Goal: Complete application form

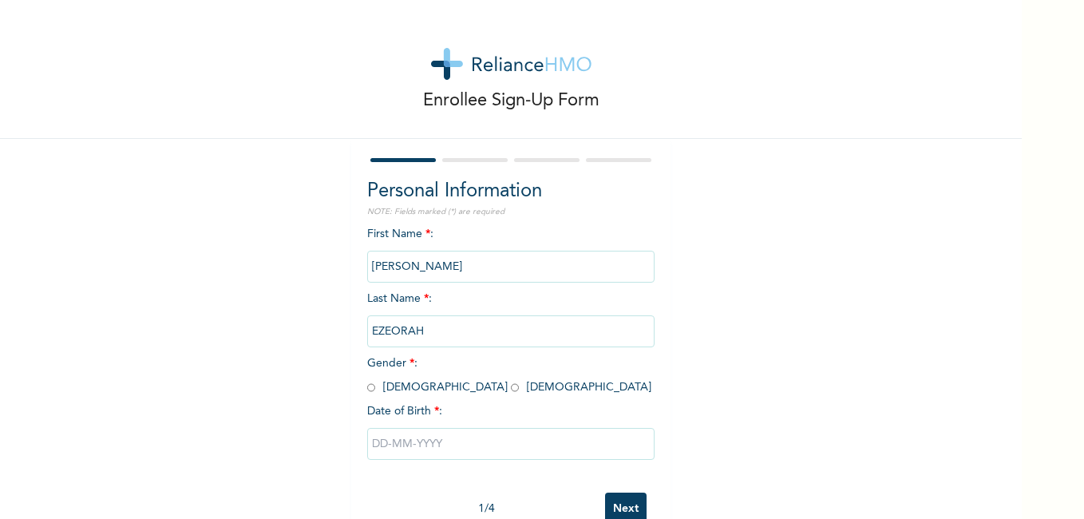
click at [367, 387] on input "radio" at bounding box center [371, 387] width 8 height 15
radio input "true"
click at [400, 447] on input "text" at bounding box center [510, 444] width 287 height 32
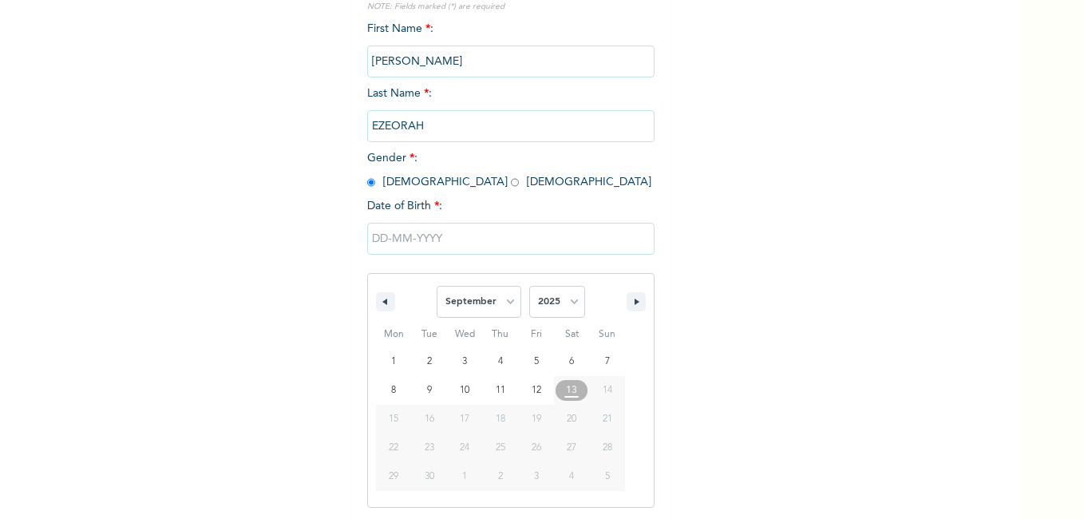
scroll to position [207, 0]
click at [481, 313] on select "January February March April May June July August September October November De…" at bounding box center [479, 300] width 85 height 32
select select "4"
click at [437, 285] on select "January February March April May June July August September October November De…" at bounding box center [479, 300] width 85 height 32
click at [553, 306] on select "2025 2024 2023 2022 2021 2020 2019 2018 2017 2016 2015 2014 2013 2012 2011 2010…" at bounding box center [557, 300] width 56 height 32
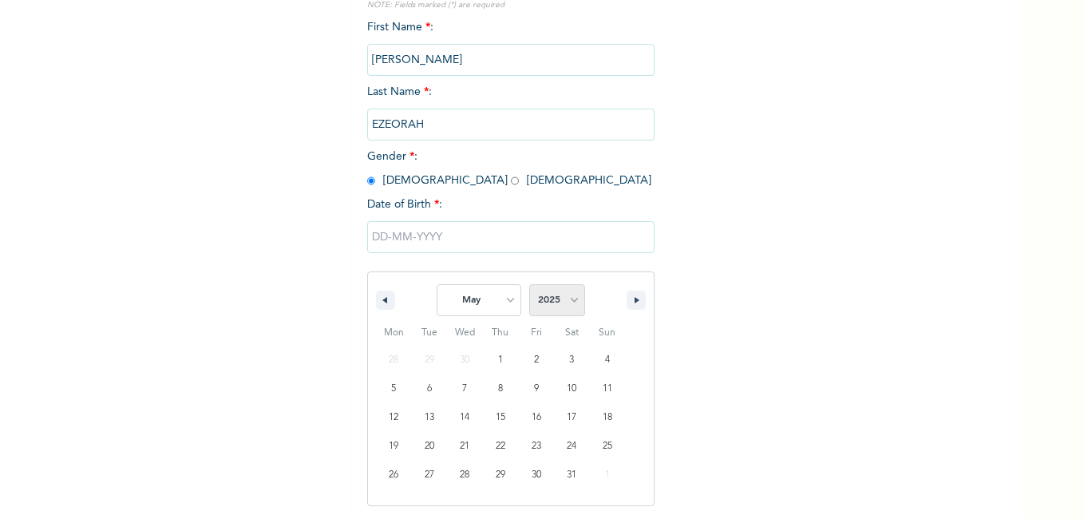
select select "1995"
click at [529, 285] on select "2025 2024 2023 2022 2021 2020 2019 2018 2017 2016 2015 2014 2013 2012 2011 2010…" at bounding box center [557, 300] width 56 height 32
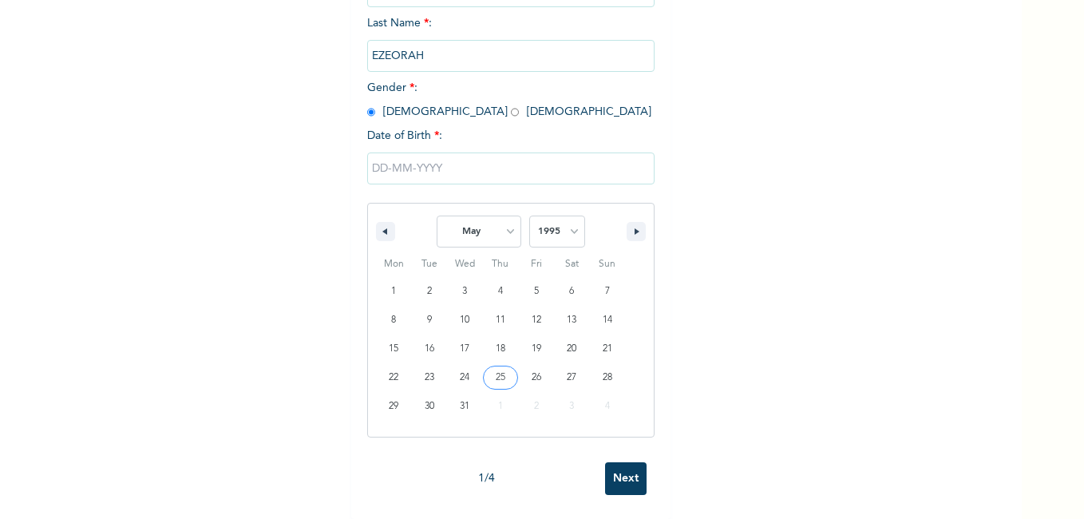
scroll to position [42, 0]
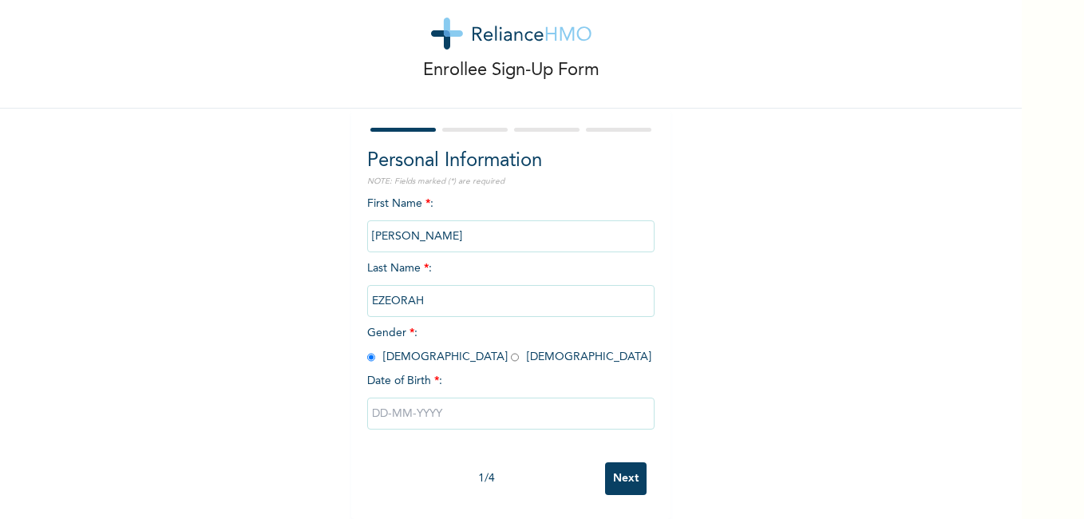
click at [617, 469] on input "Next" at bounding box center [626, 478] width 42 height 33
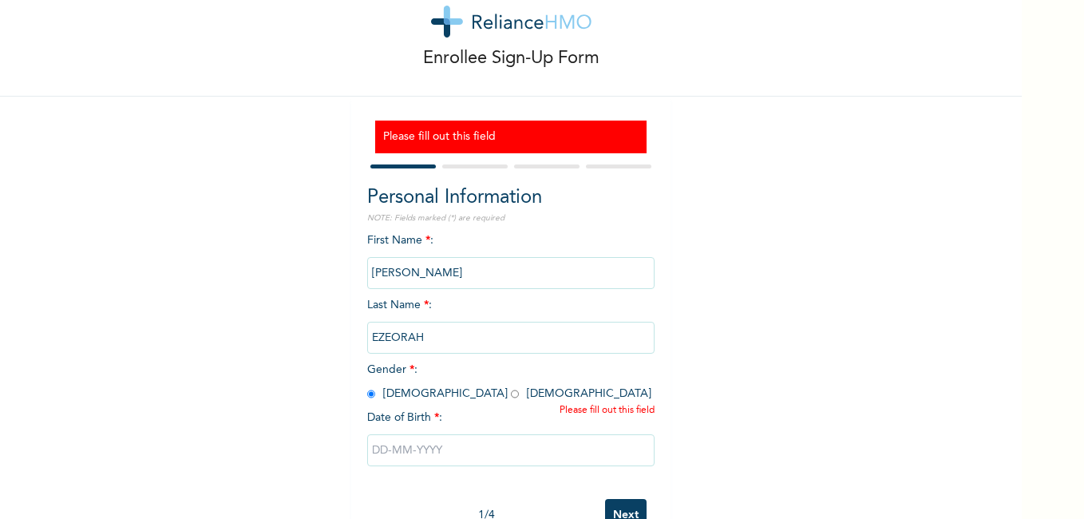
scroll to position [91, 0]
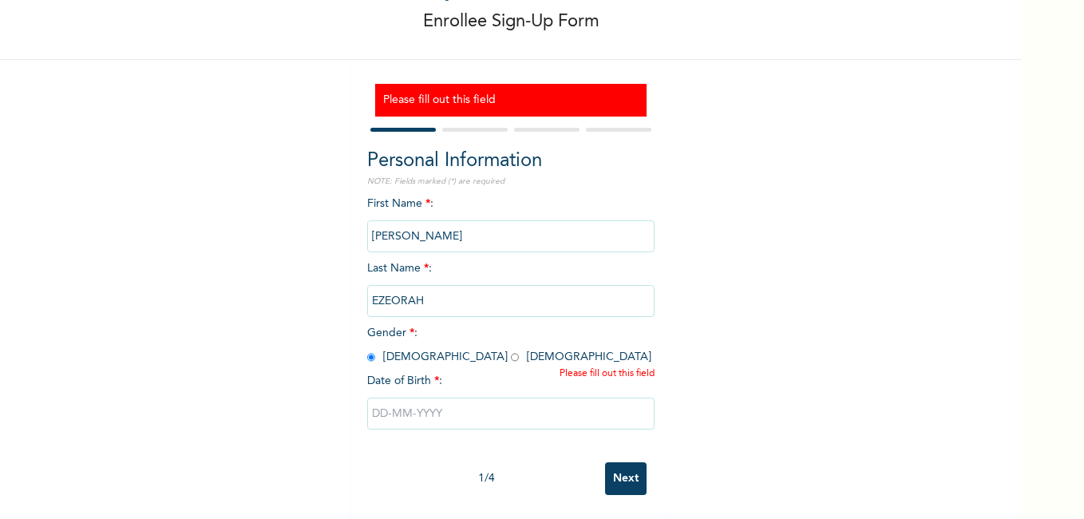
click at [504, 402] on input "text" at bounding box center [510, 414] width 287 height 32
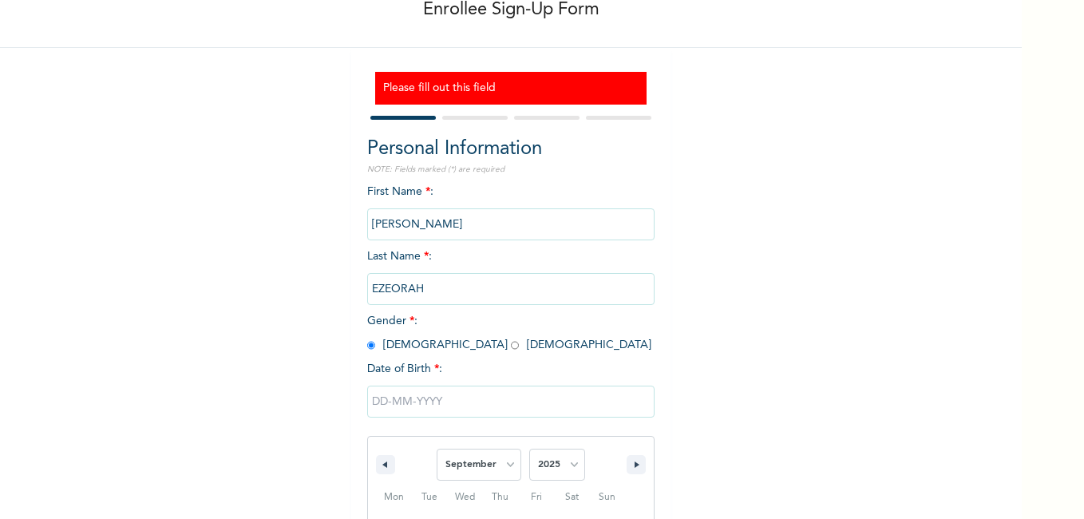
scroll to position [255, 0]
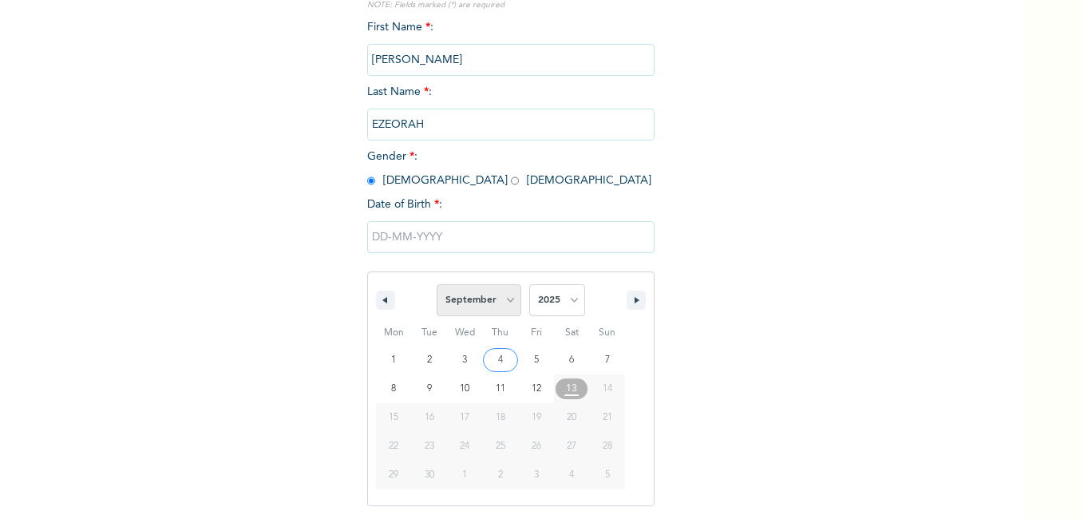
click at [505, 293] on select "January February March April May June July August September October November De…" at bounding box center [479, 300] width 85 height 32
select select "4"
click at [437, 285] on select "January February March April May June July August September October November De…" at bounding box center [479, 300] width 85 height 32
type input "[DATE]"
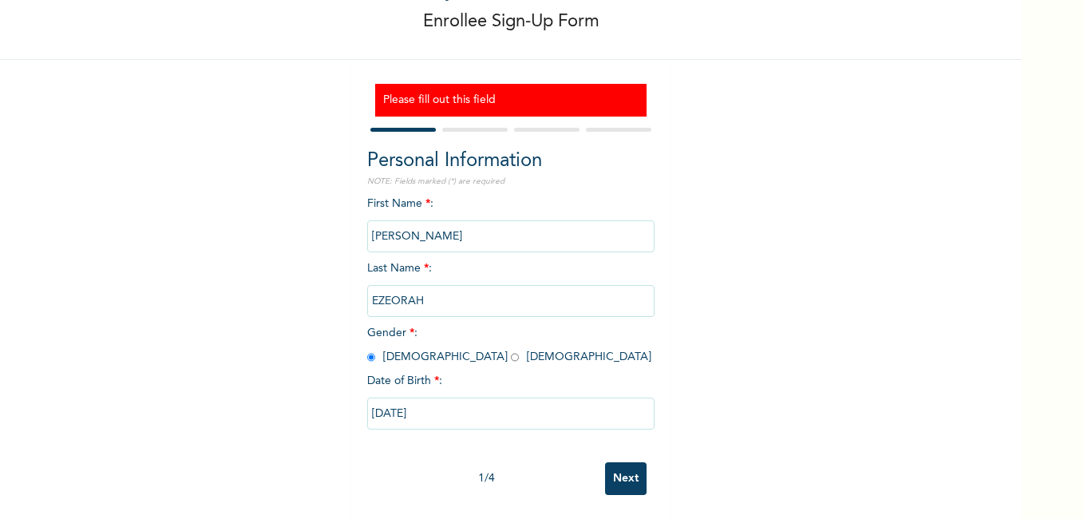
click at [515, 412] on input "[DATE]" at bounding box center [510, 414] width 287 height 32
select select "4"
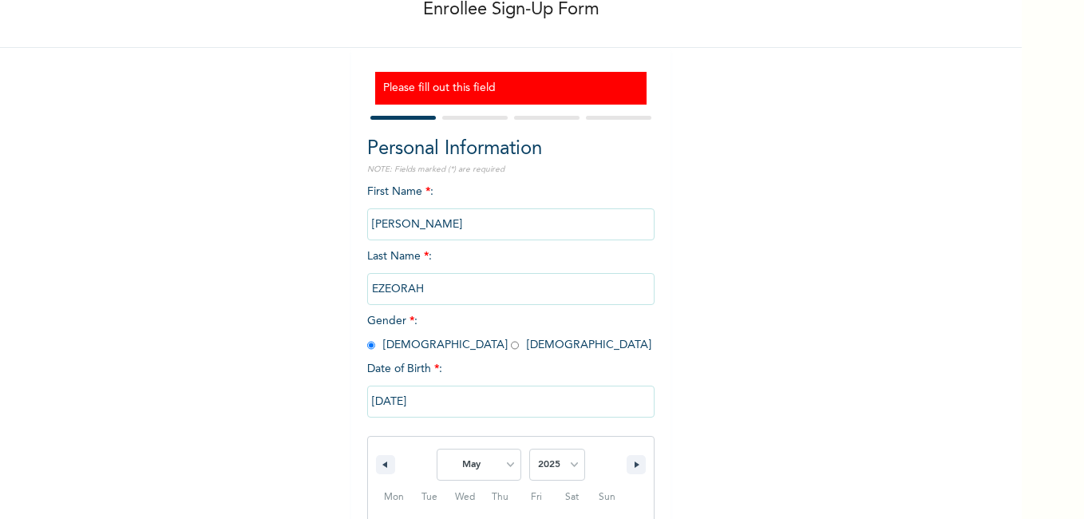
scroll to position [255, 0]
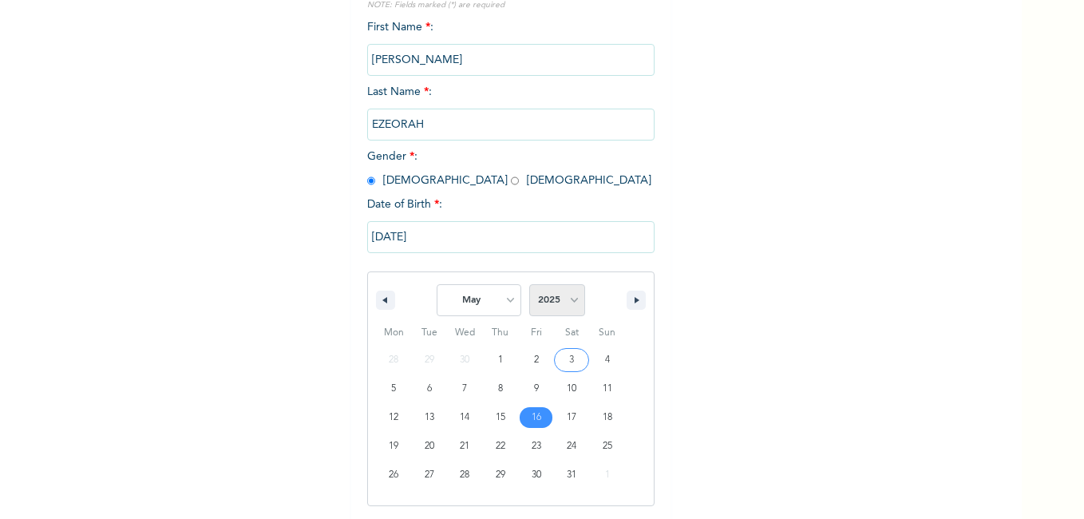
click at [569, 302] on select "2025 2024 2023 2022 2021 2020 2019 2018 2017 2016 2015 2014 2013 2012 2011 2010…" at bounding box center [557, 300] width 56 height 32
select select "1995"
click at [529, 285] on select "2025 2024 2023 2022 2021 2020 2019 2018 2017 2016 2015 2014 2013 2012 2011 2010…" at bounding box center [557, 300] width 56 height 32
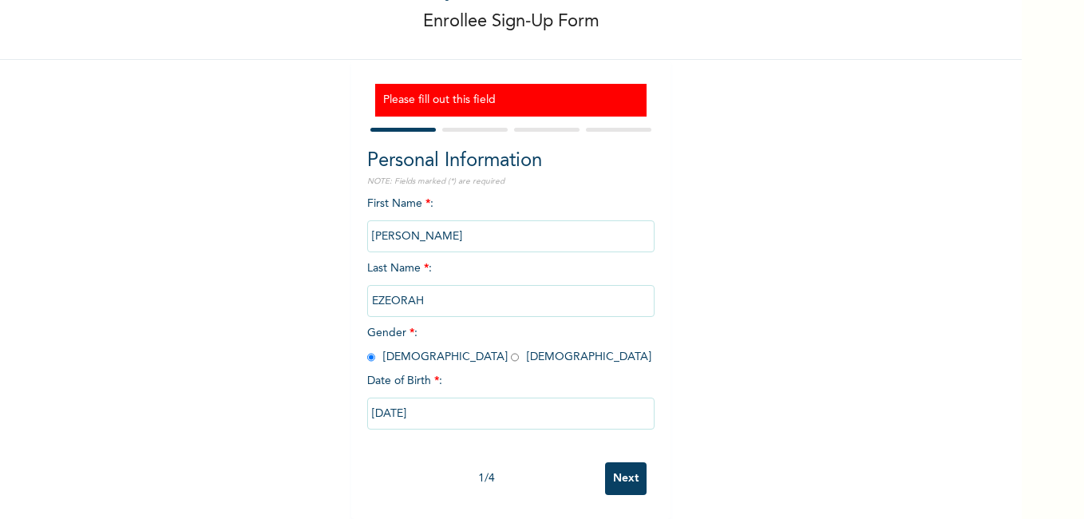
click at [612, 476] on input "Next" at bounding box center [626, 478] width 42 height 33
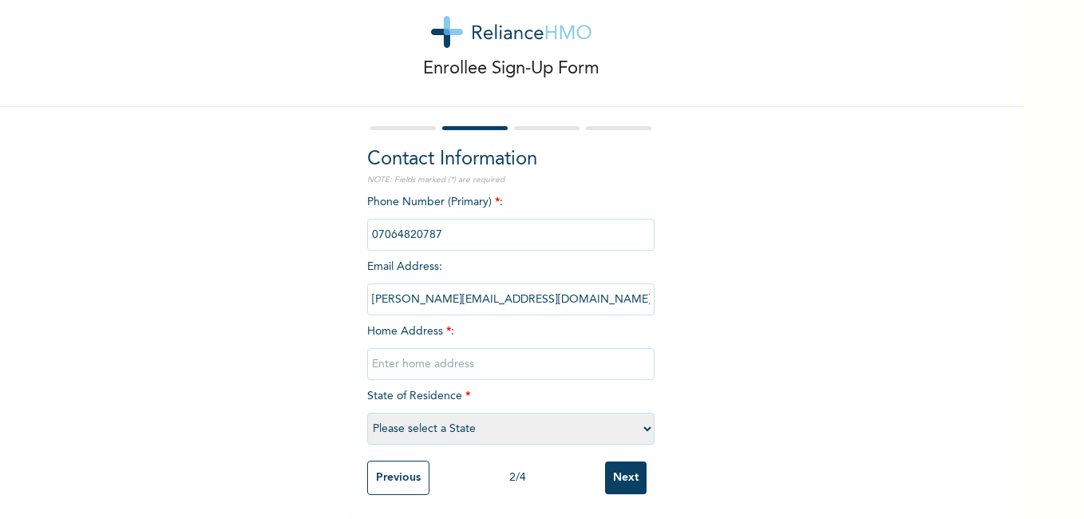
click at [463, 354] on input "text" at bounding box center [510, 364] width 287 height 32
type input "[GEOGRAPHIC_DATA], [GEOGRAPHIC_DATA][PERSON_NAME][GEOGRAPHIC_DATA], [GEOGRAPHIC…"
click at [481, 419] on select "Please select a State [PERSON_NAME] (FCT) [PERSON_NAME] Ibom [GEOGRAPHIC_DATA] …" at bounding box center [510, 429] width 287 height 32
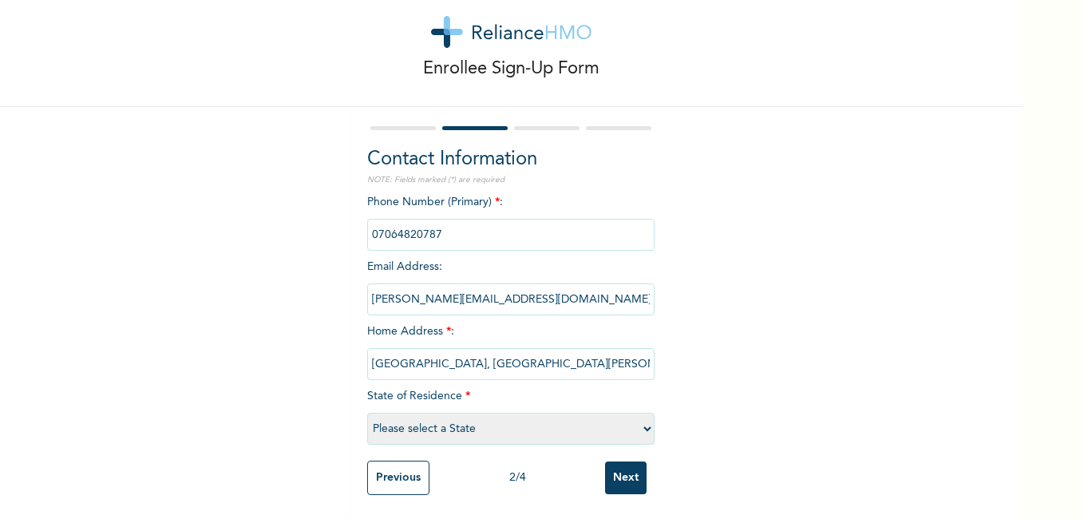
select select "25"
click at [367, 413] on select "Please select a State [PERSON_NAME] (FCT) [PERSON_NAME] Ibom [GEOGRAPHIC_DATA] …" at bounding box center [510, 429] width 287 height 32
click at [624, 469] on input "Next" at bounding box center [626, 477] width 42 height 33
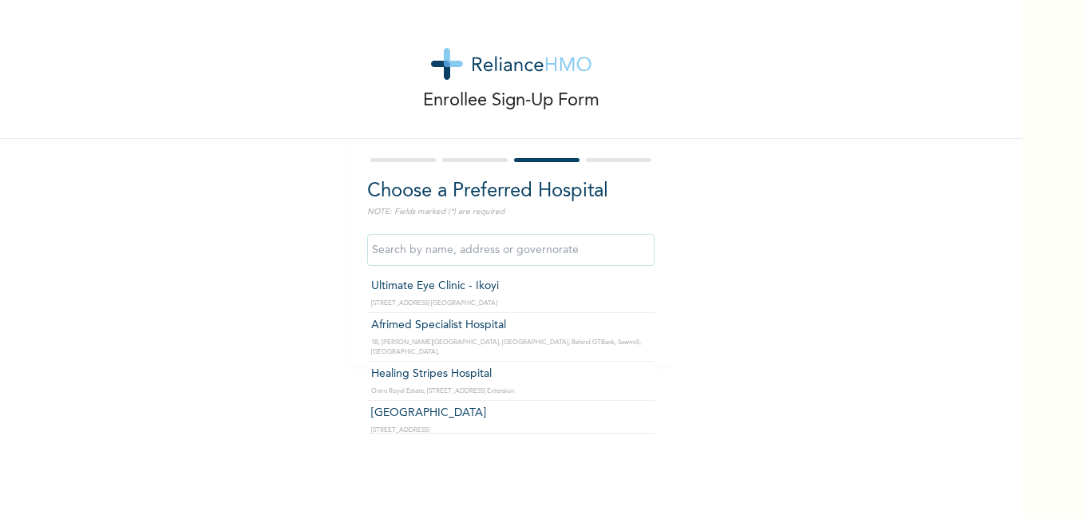
click at [456, 252] on input "text" at bounding box center [510, 250] width 287 height 32
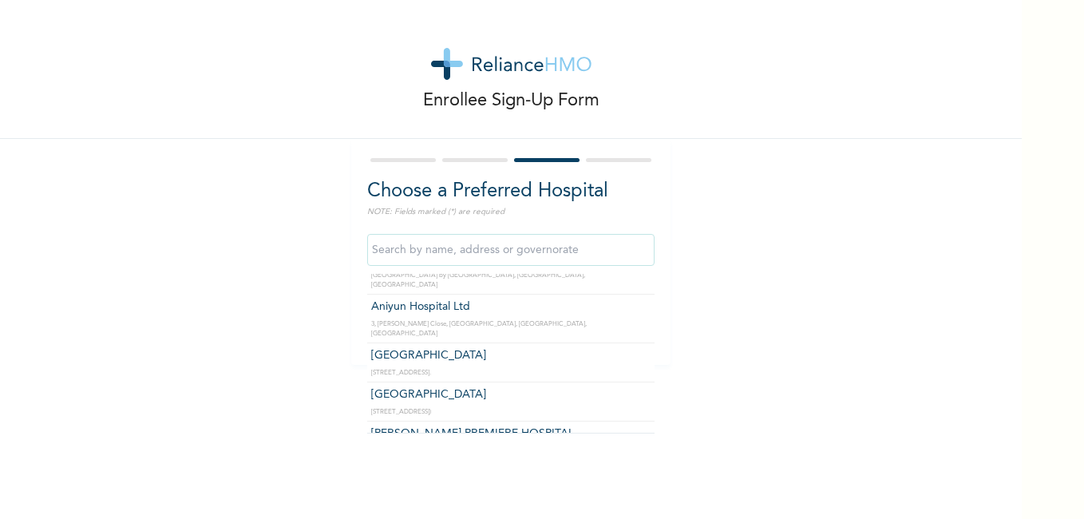
scroll to position [453, 0]
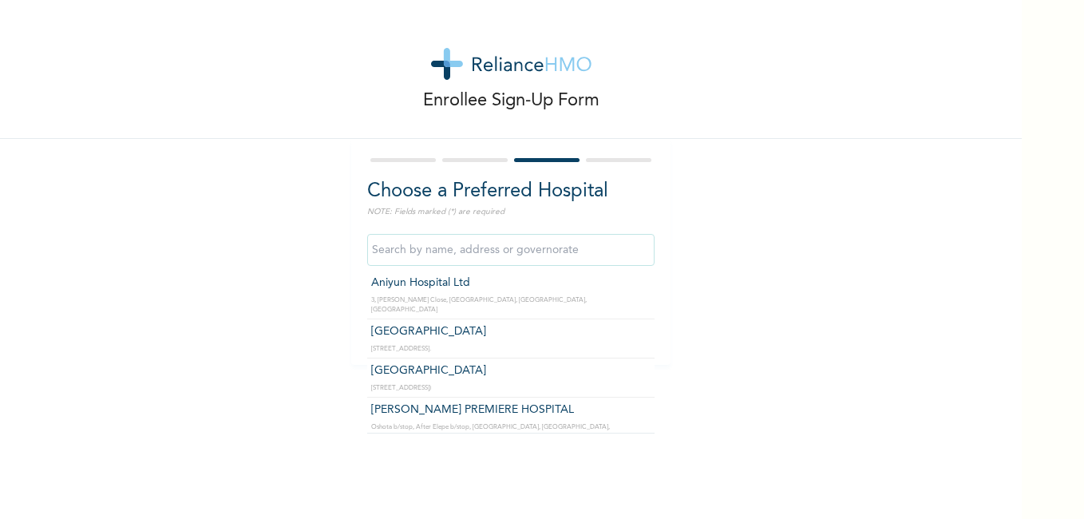
type input "[GEOGRAPHIC_DATA]"
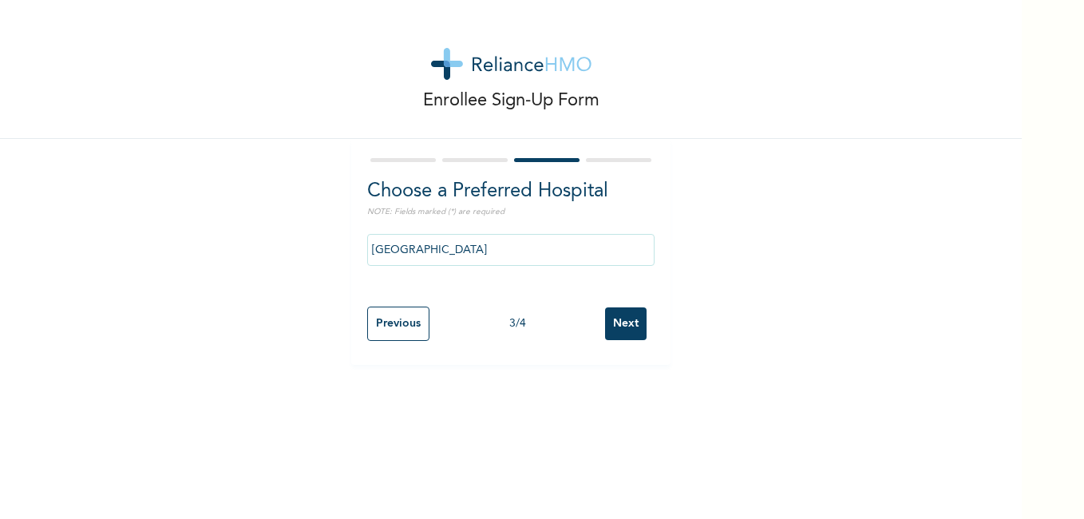
click at [619, 329] on input "Next" at bounding box center [626, 323] width 42 height 33
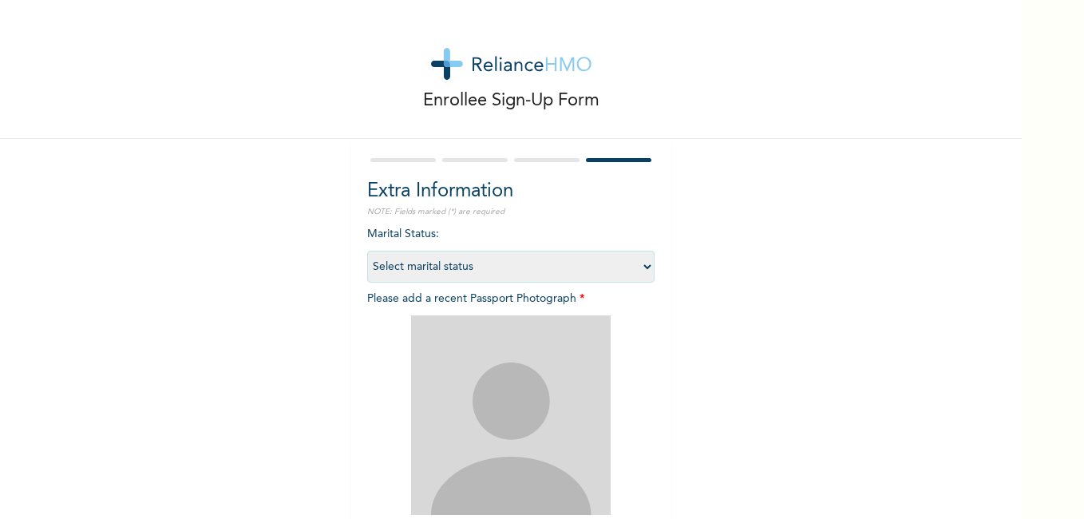
click at [616, 262] on select "Select marital status [DEMOGRAPHIC_DATA] Married [DEMOGRAPHIC_DATA] Widow/[DEMO…" at bounding box center [510, 267] width 287 height 32
select select "1"
click at [367, 251] on select "Select marital status [DEMOGRAPHIC_DATA] Married [DEMOGRAPHIC_DATA] Widow/[DEMO…" at bounding box center [510, 267] width 287 height 32
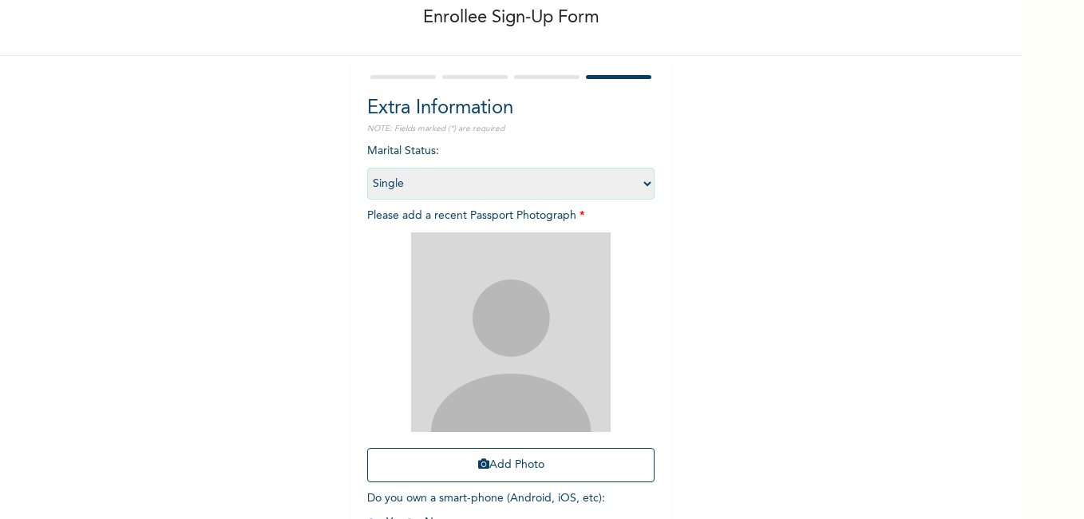
scroll to position [101, 0]
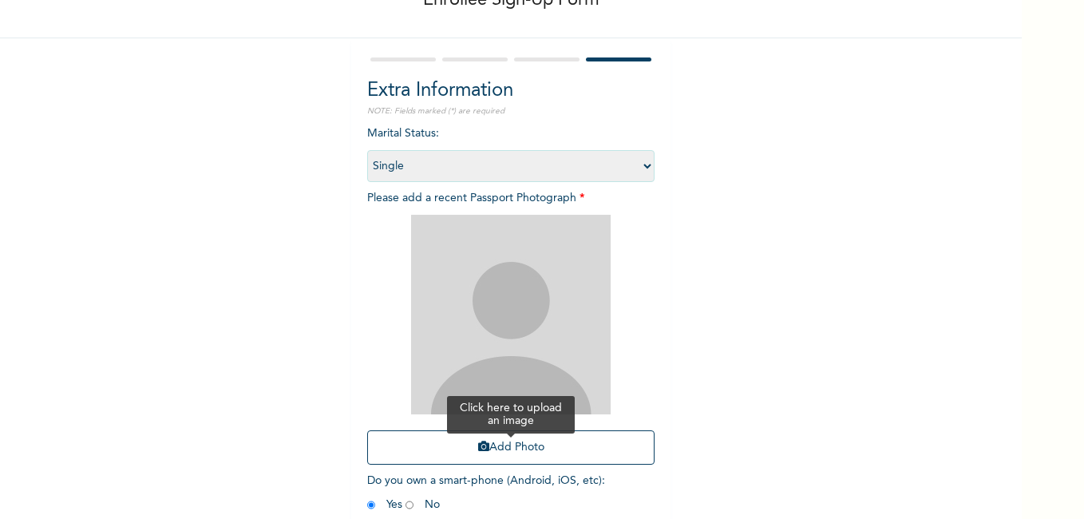
click at [524, 452] on button "Add Photo" at bounding box center [510, 447] width 287 height 34
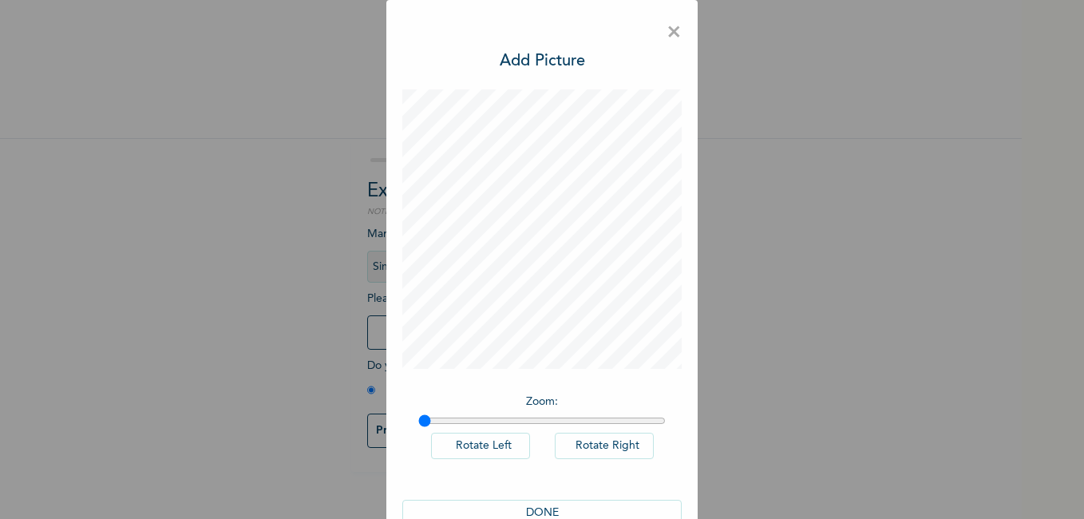
scroll to position [22, 0]
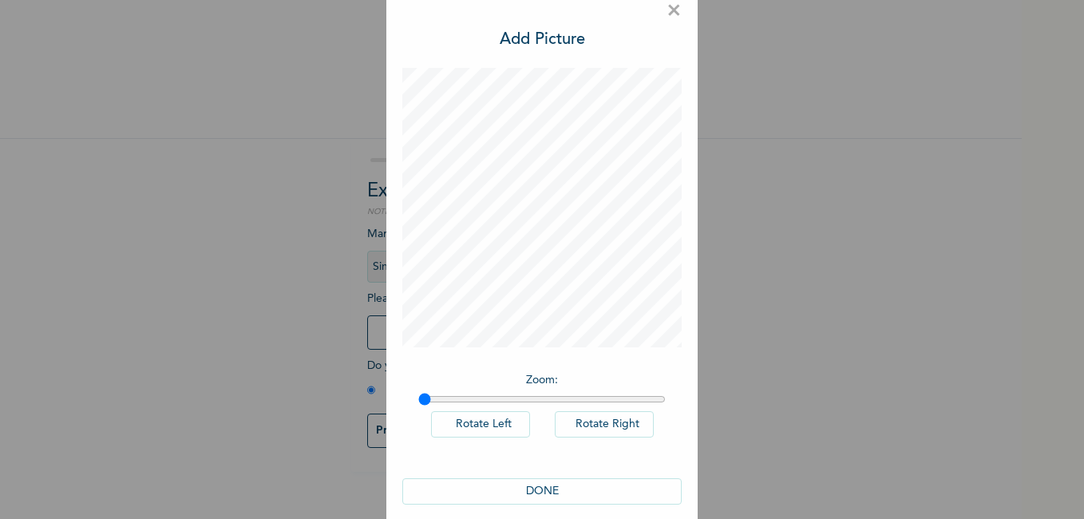
click at [538, 492] on button "DONE" at bounding box center [541, 491] width 279 height 26
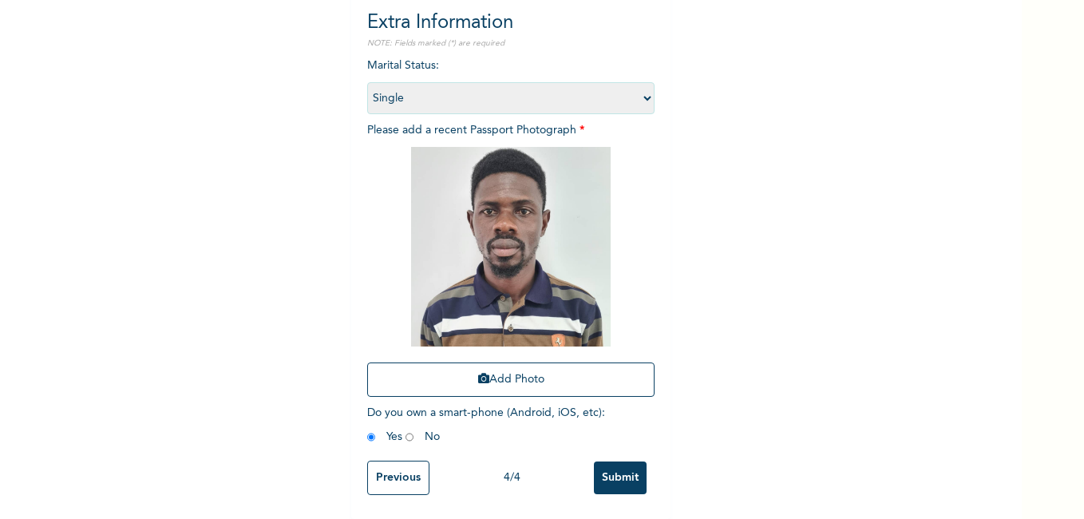
scroll to position [180, 0]
click at [617, 470] on input "Submit" at bounding box center [620, 477] width 53 height 33
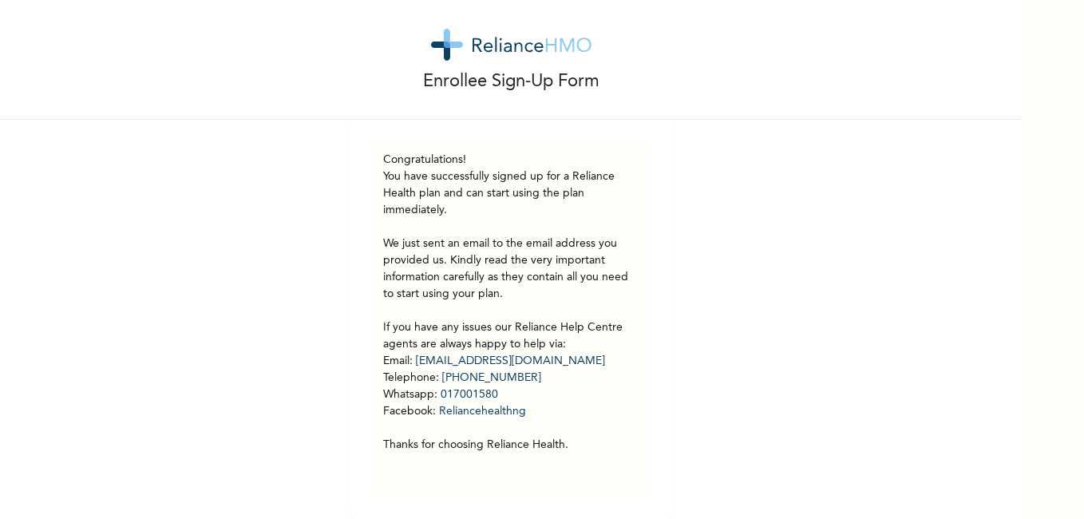
scroll to position [0, 0]
